Goal: Navigation & Orientation: Find specific page/section

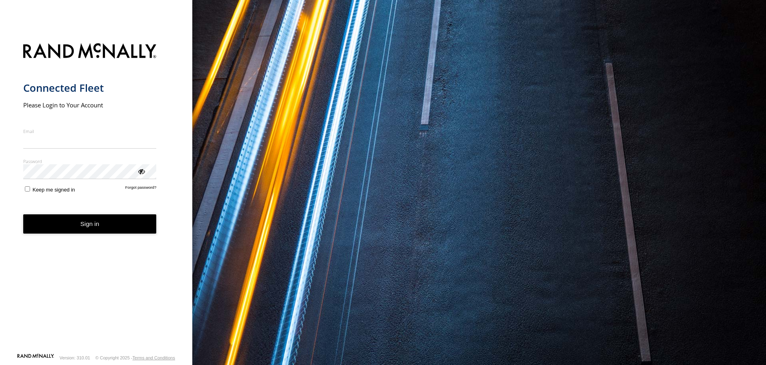
type input "**********"
click at [103, 232] on button "Sign in" at bounding box center [89, 224] width 133 height 20
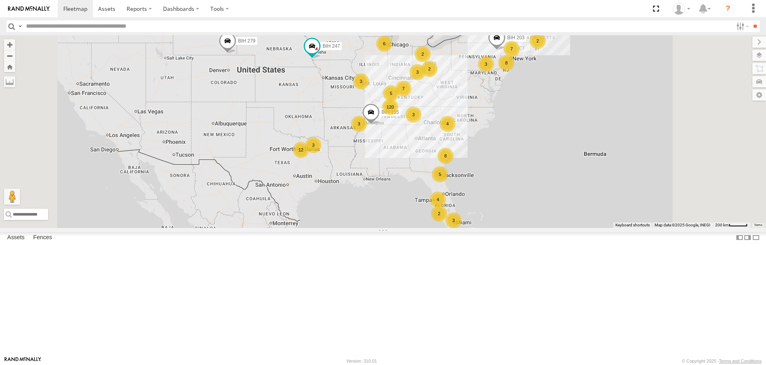
click at [0, 0] on span "Asset" at bounding box center [0, 0] width 0 height 0
click at [0, 0] on span at bounding box center [0, 0] width 0 height 0
